Goal: Task Accomplishment & Management: Manage account settings

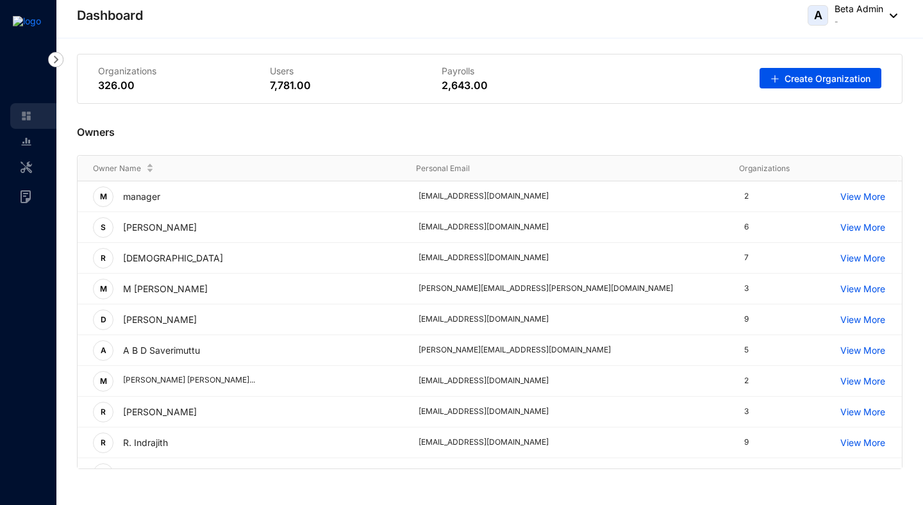
click at [848, 23] on p "-" at bounding box center [859, 21] width 49 height 13
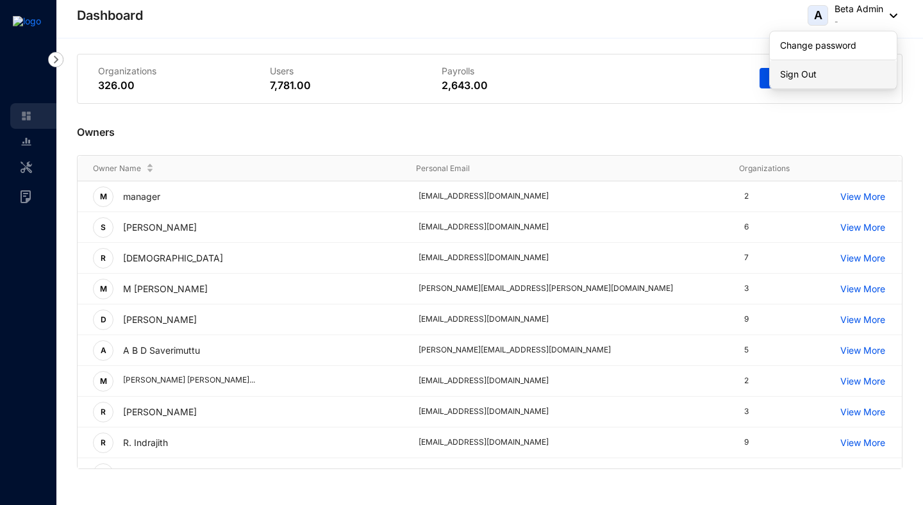
click at [828, 68] on link "Sign Out" at bounding box center [833, 74] width 106 height 13
